Goal: Check status: Check status

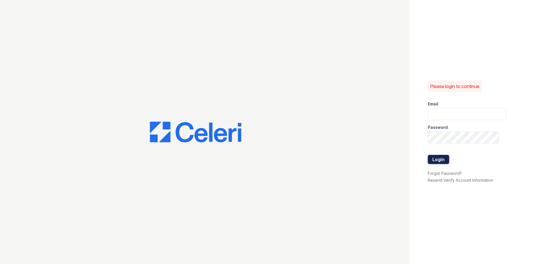
type input "renewfoundrycentre@trinity-pm.com"
click at [443, 162] on button "Login" at bounding box center [437, 159] width 21 height 9
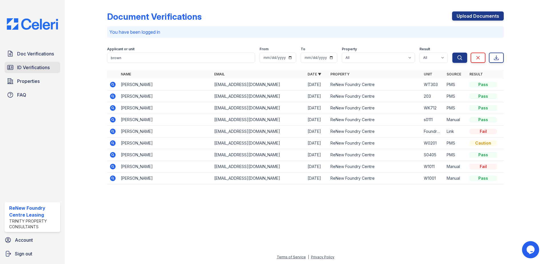
click at [32, 64] on span "ID Verifications" at bounding box center [33, 67] width 33 height 7
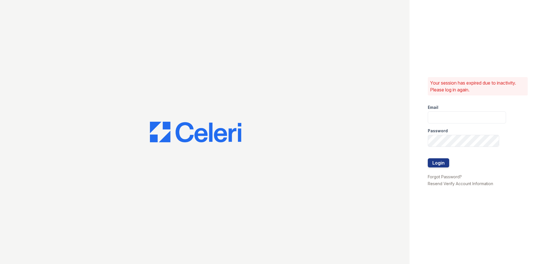
type input "renewfoundrycentre@trinity-pm.com"
click at [442, 160] on button "Login" at bounding box center [437, 162] width 21 height 9
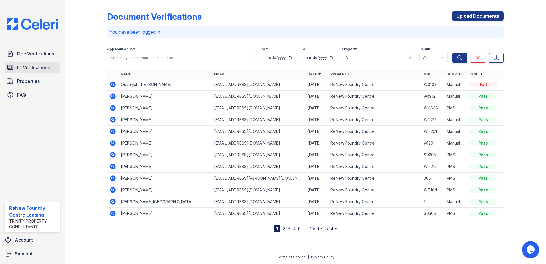
click at [39, 66] on span "ID Verifications" at bounding box center [33, 67] width 33 height 7
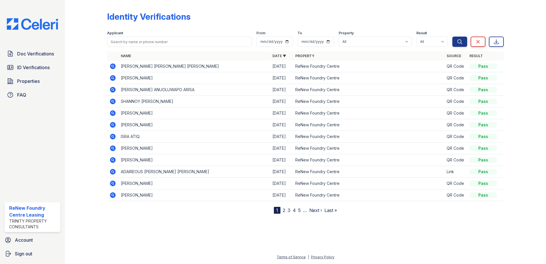
click at [112, 69] on icon at bounding box center [112, 66] width 7 height 7
